Goal: Information Seeking & Learning: Learn about a topic

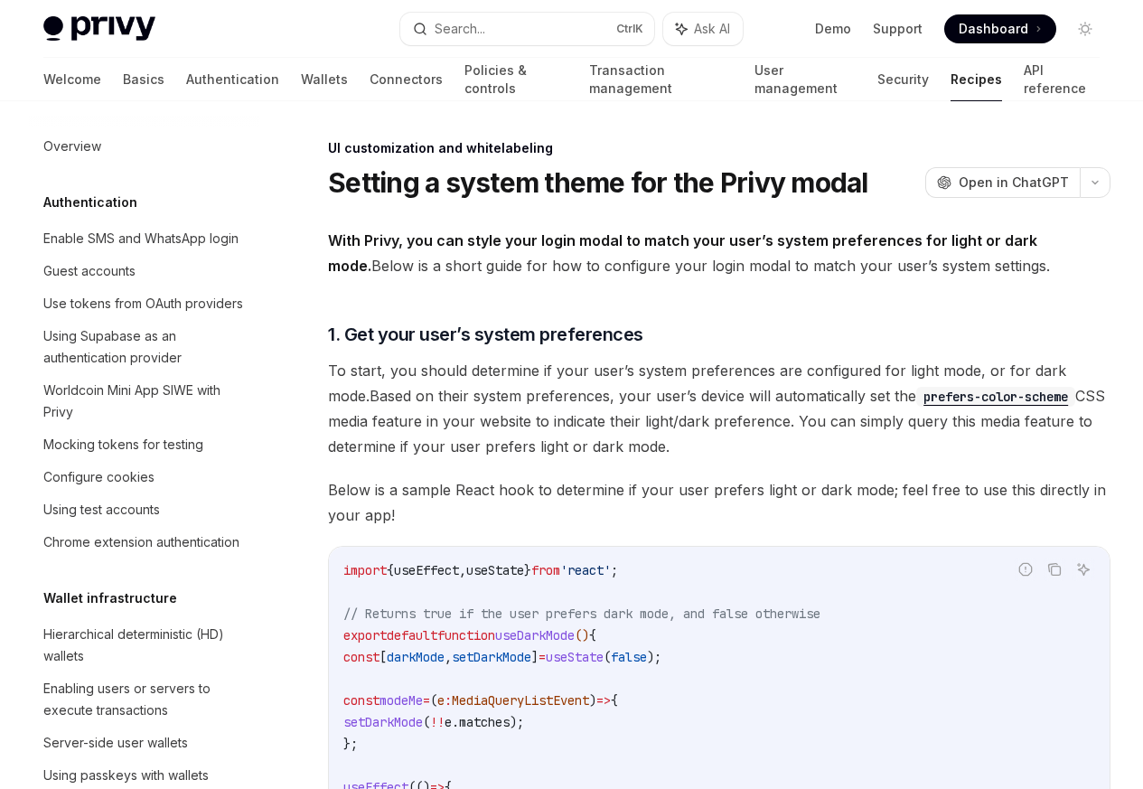
scroll to position [878, 0]
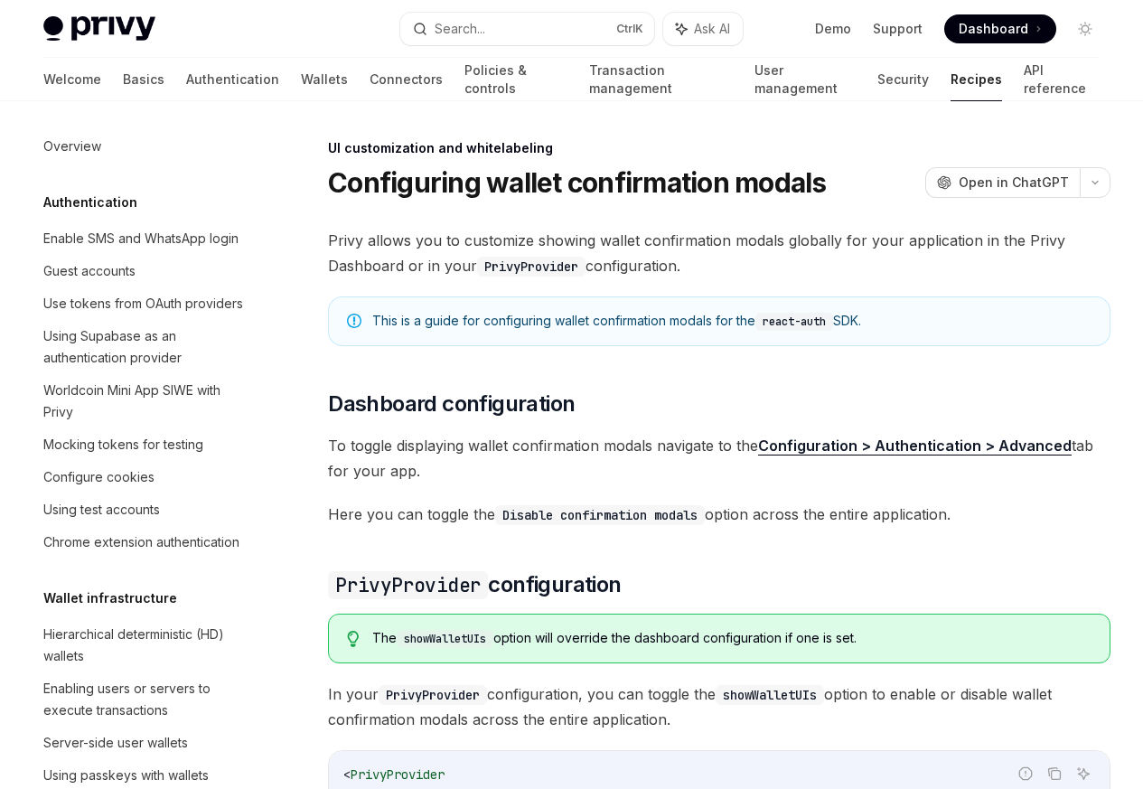
scroll to position [791, 0]
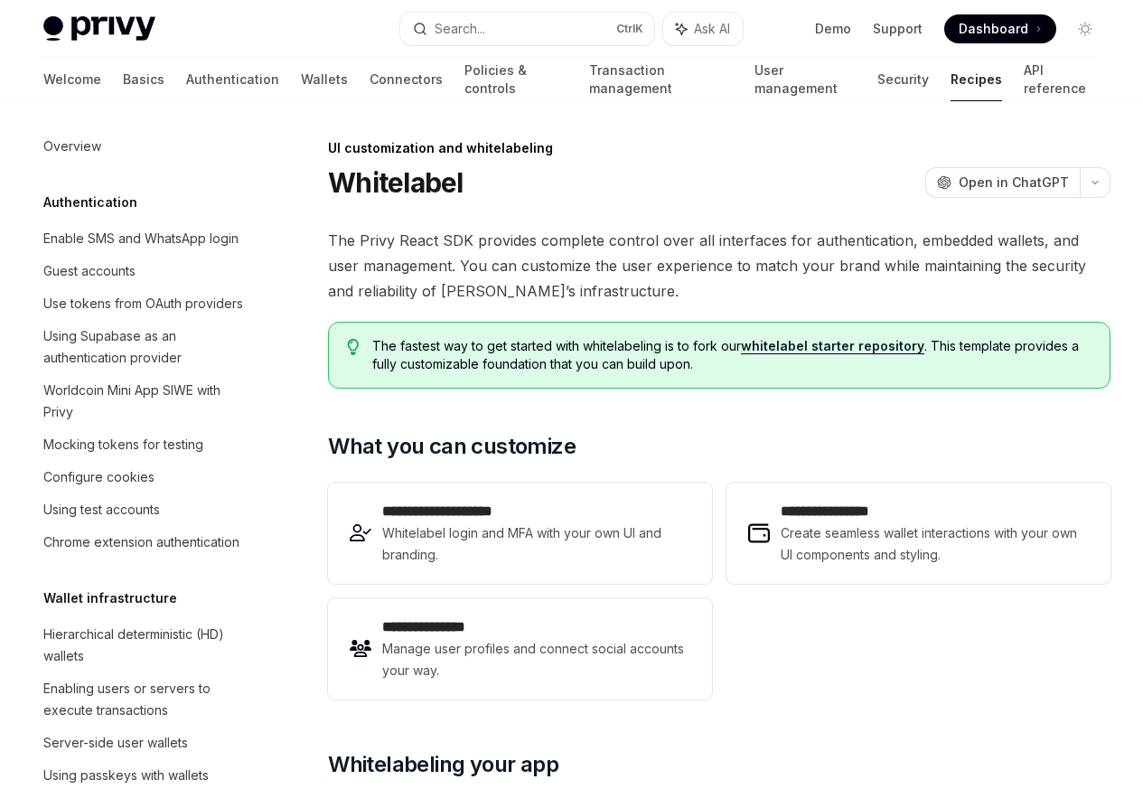
scroll to position [834, 0]
